Goal: Transaction & Acquisition: Subscribe to service/newsletter

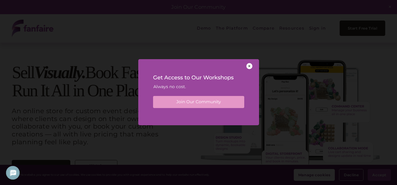
drag, startPoint x: 0, startPoint y: 0, endPoint x: 107, endPoint y: 4, distance: 107.3
click at [107, 4] on div at bounding box center [198, 92] width 397 height 185
click at [247, 64] on div at bounding box center [249, 66] width 6 height 6
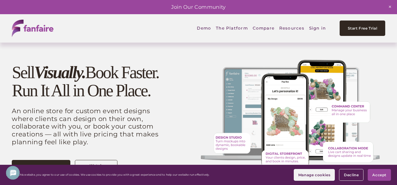
click at [247, 64] on div at bounding box center [293, 116] width 185 height 120
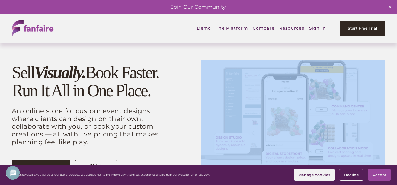
click at [247, 64] on div at bounding box center [293, 116] width 185 height 120
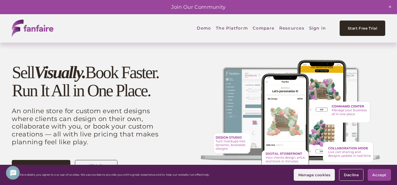
click at [247, 64] on div at bounding box center [293, 116] width 185 height 120
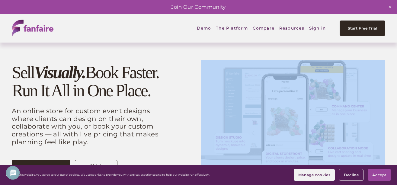
click at [247, 64] on div at bounding box center [293, 116] width 185 height 120
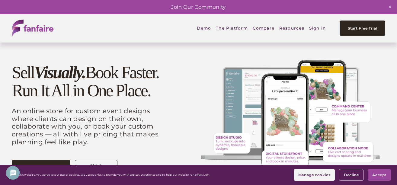
click at [247, 64] on div at bounding box center [293, 116] width 185 height 120
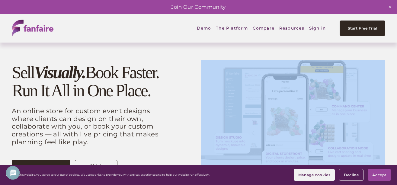
click at [247, 64] on div at bounding box center [293, 116] width 185 height 120
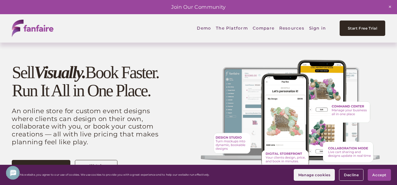
click at [247, 64] on div at bounding box center [293, 116] width 185 height 120
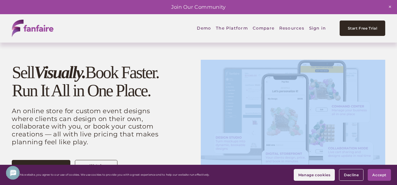
click at [247, 64] on div at bounding box center [293, 116] width 185 height 120
click at [362, 29] on link "Start Free Trial" at bounding box center [362, 28] width 45 height 15
